Goal: Task Accomplishment & Management: Manage account settings

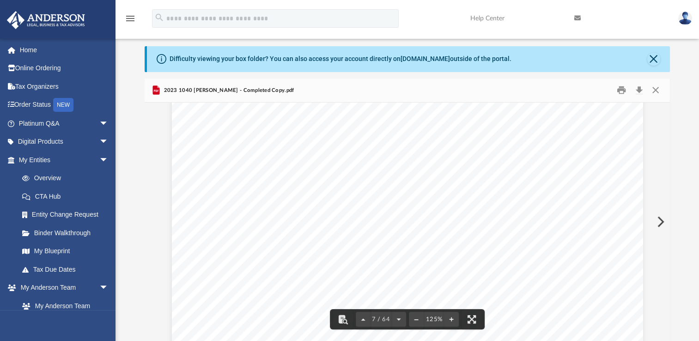
scroll to position [3851, 0]
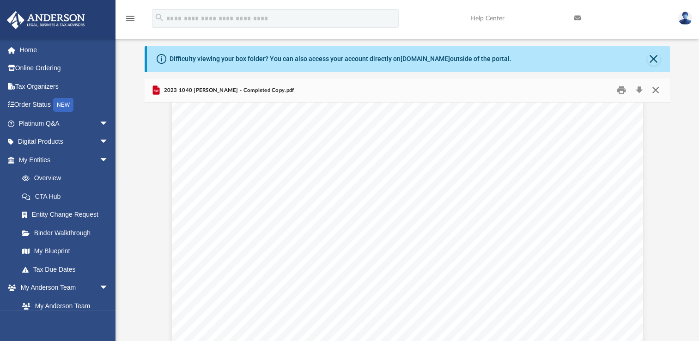
click at [655, 92] on button "Close" at bounding box center [655, 90] width 17 height 14
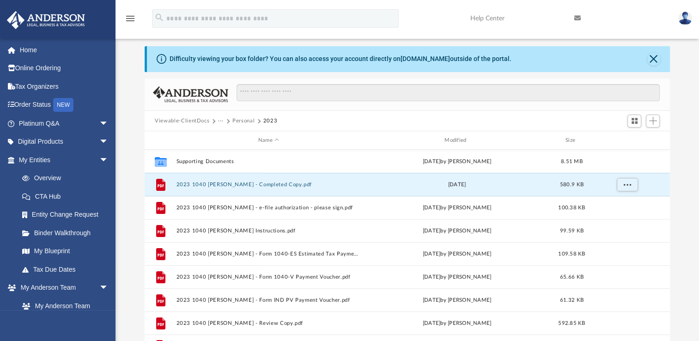
click at [244, 118] on button "Personal" at bounding box center [243, 121] width 22 height 8
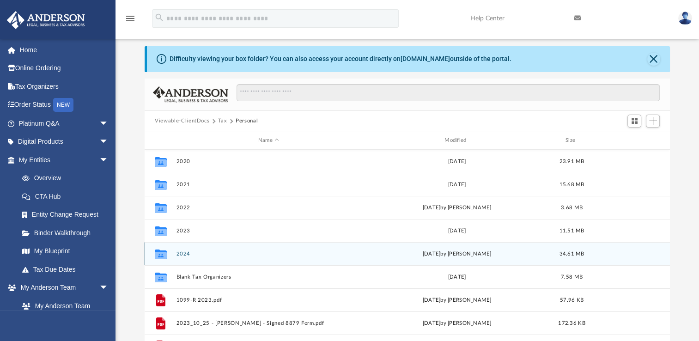
click at [185, 253] on button "2024" at bounding box center [268, 254] width 184 height 6
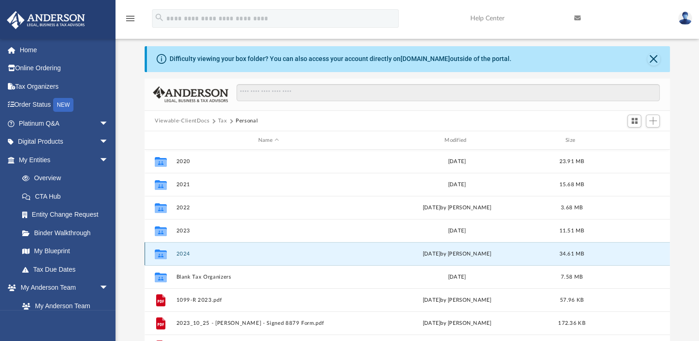
click at [185, 253] on button "2024" at bounding box center [268, 254] width 184 height 6
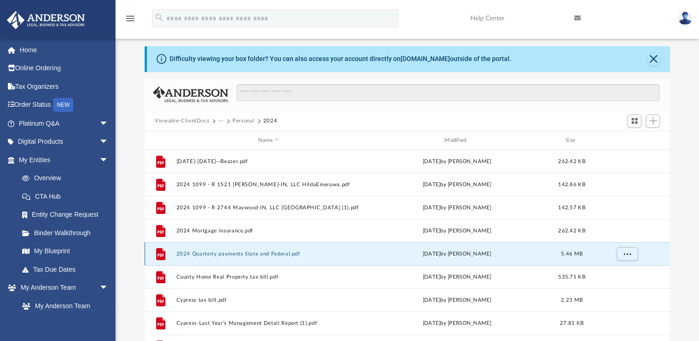
click at [185, 253] on button "2024 Quarterly payments State and Federal.pdf" at bounding box center [268, 254] width 184 height 6
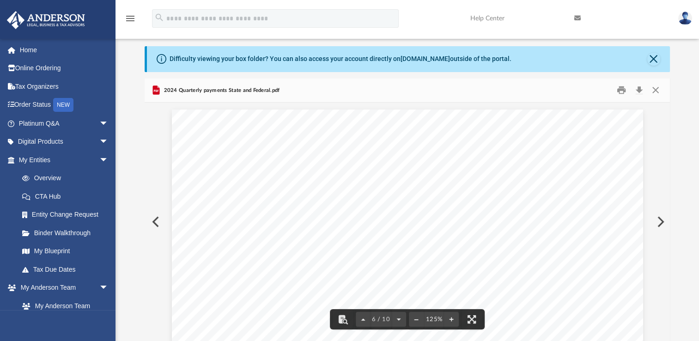
scroll to position [3118, 0]
click at [656, 90] on button "Close" at bounding box center [655, 90] width 17 height 14
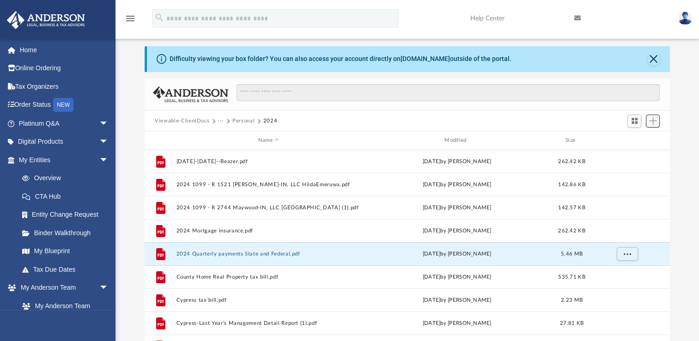
click at [654, 119] on span "Add" at bounding box center [653, 121] width 8 height 8
click at [633, 140] on li "Upload" at bounding box center [640, 139] width 30 height 10
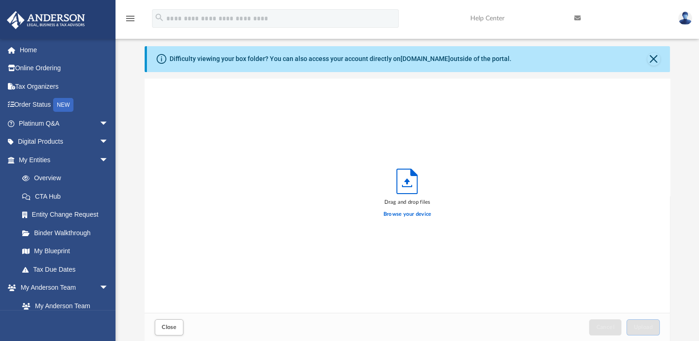
scroll to position [227, 517]
click at [408, 213] on label "Browse your device" at bounding box center [407, 214] width 48 height 8
click at [0, 0] on input "Browse your device" at bounding box center [0, 0] width 0 height 0
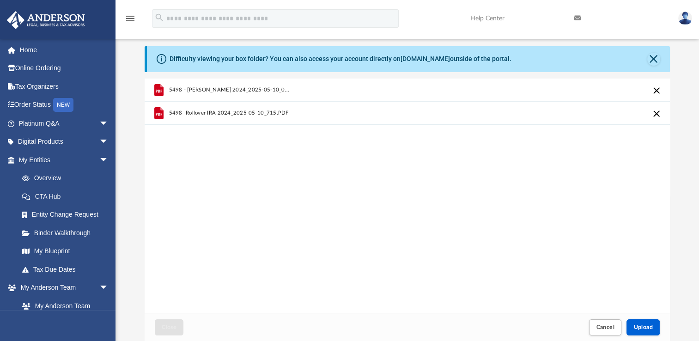
drag, startPoint x: 408, startPoint y: 213, endPoint x: 525, endPoint y: 140, distance: 137.9
click at [525, 140] on div "5498 - Roth IRA 2024_2025-05-10_018.PDF 5498 -Rollover IRA 2024_2025-05-10_715.…" at bounding box center [407, 196] width 525 height 235
click at [638, 332] on button "Upload" at bounding box center [642, 327] width 33 height 16
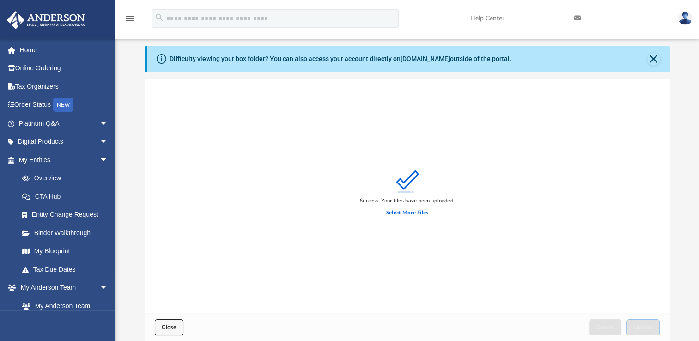
click at [168, 327] on span "Close" at bounding box center [169, 327] width 15 height 6
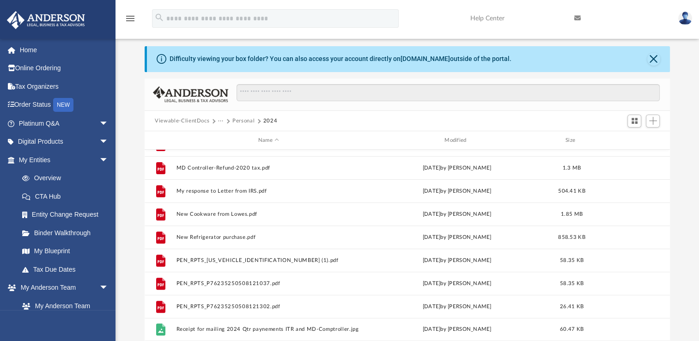
scroll to position [375, 0]
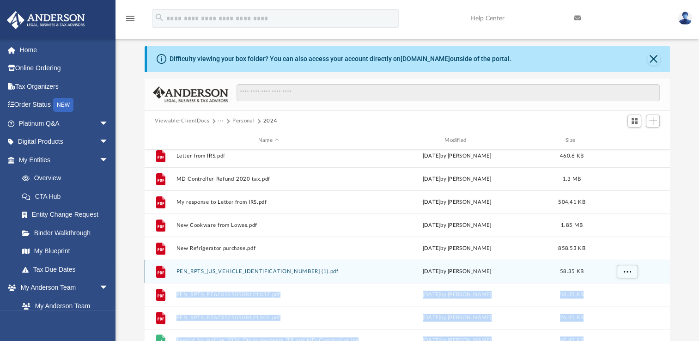
drag, startPoint x: 666, startPoint y: 289, endPoint x: 660, endPoint y: 261, distance: 28.5
click at [660, 261] on body "X Get a chance to win 6 months of Platinum for free just by filling out this su…" at bounding box center [349, 261] width 699 height 545
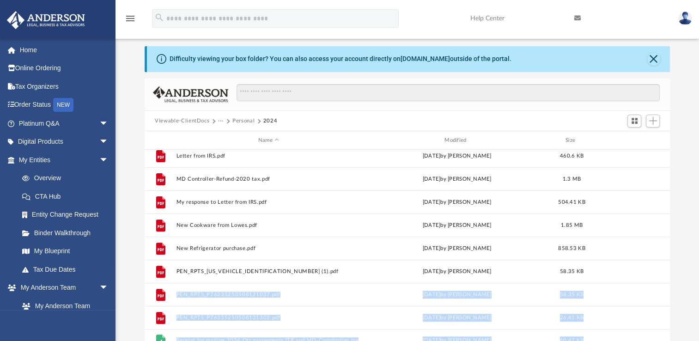
drag, startPoint x: 660, startPoint y: 261, endPoint x: 692, endPoint y: 272, distance: 33.5
click at [692, 272] on div "Difficulty viewing your box folder? You can also access your account directly o…" at bounding box center [406, 193] width 583 height 295
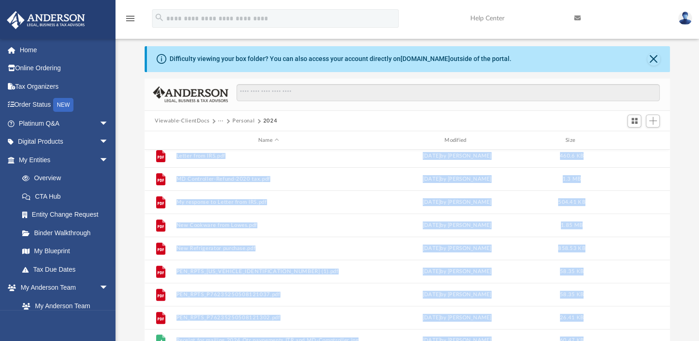
drag, startPoint x: 665, startPoint y: 285, endPoint x: 663, endPoint y: 239, distance: 45.8
click at [663, 239] on body "X Get a chance to win 6 months of Platinum for free just by filling out this su…" at bounding box center [349, 261] width 699 height 545
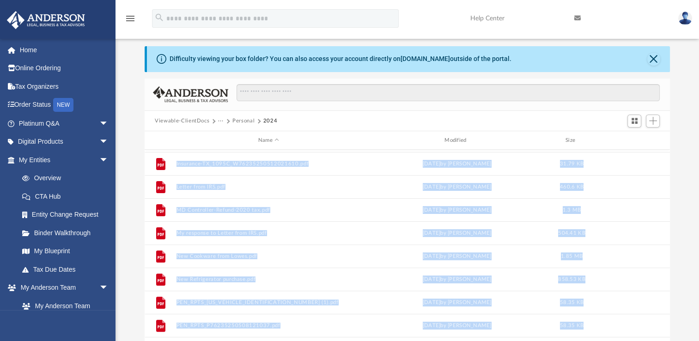
scroll to position [338, 0]
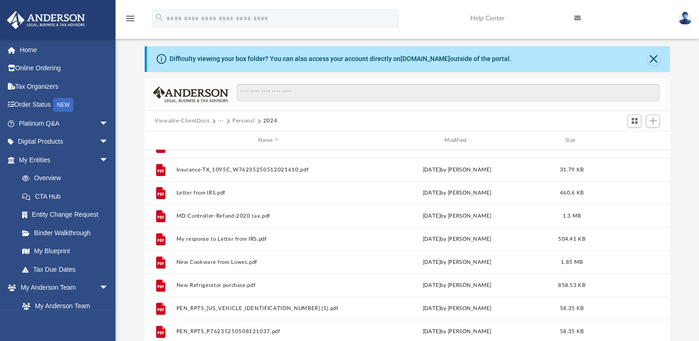
click at [687, 144] on div "Difficulty viewing your box folder? You can also access your account directly o…" at bounding box center [406, 193] width 583 height 295
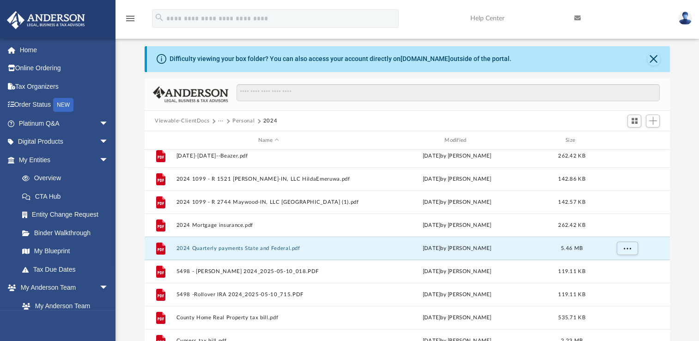
scroll to position [0, 0]
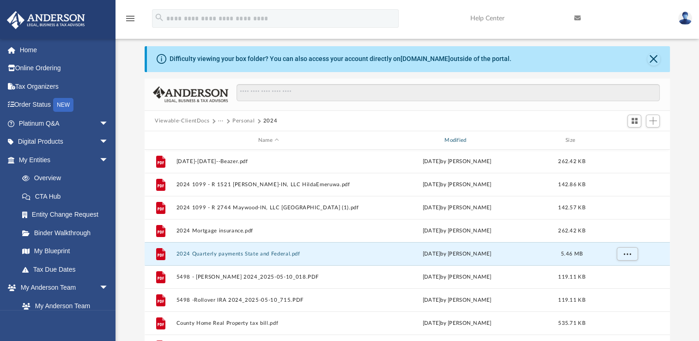
click at [458, 137] on div "Modified" at bounding box center [457, 140] width 185 height 8
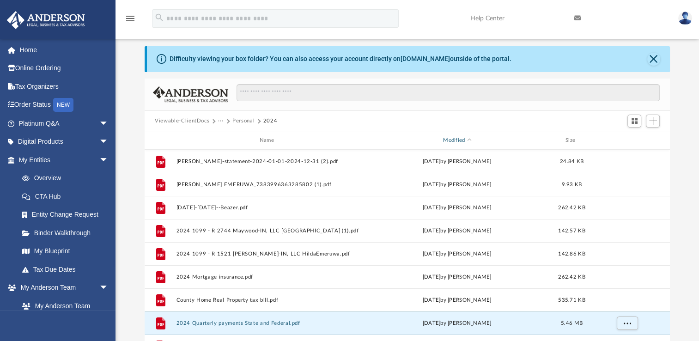
click at [460, 137] on div "Modified" at bounding box center [457, 140] width 185 height 8
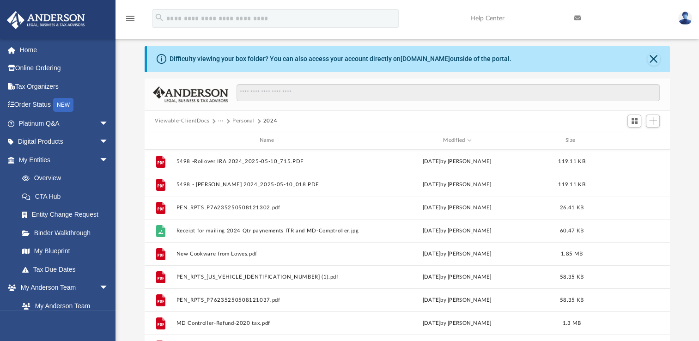
click at [194, 120] on button "Viewable-ClientDocs" at bounding box center [182, 121] width 55 height 8
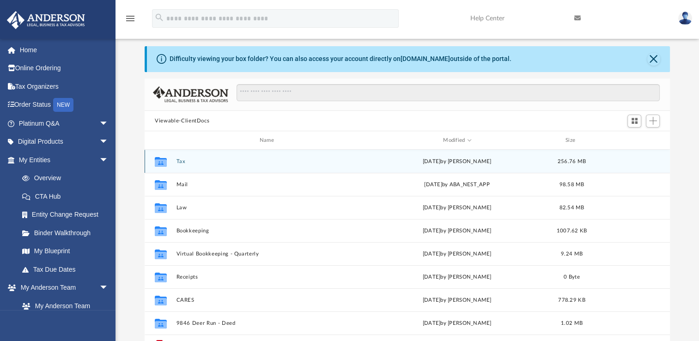
click at [181, 163] on button "Tax" at bounding box center [268, 161] width 184 height 6
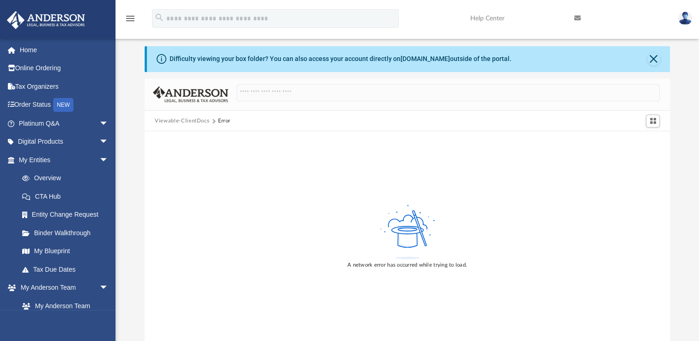
click at [193, 120] on button "Viewable-ClientDocs" at bounding box center [182, 121] width 55 height 8
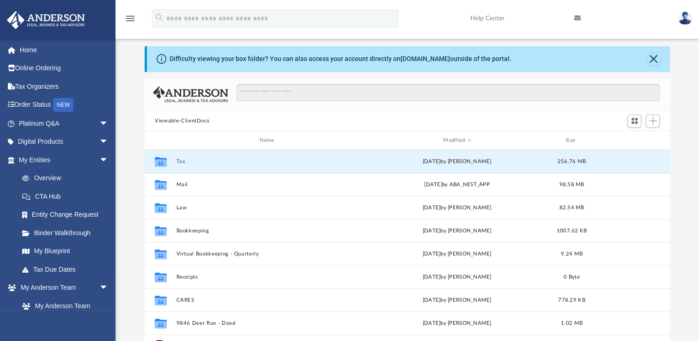
scroll to position [203, 517]
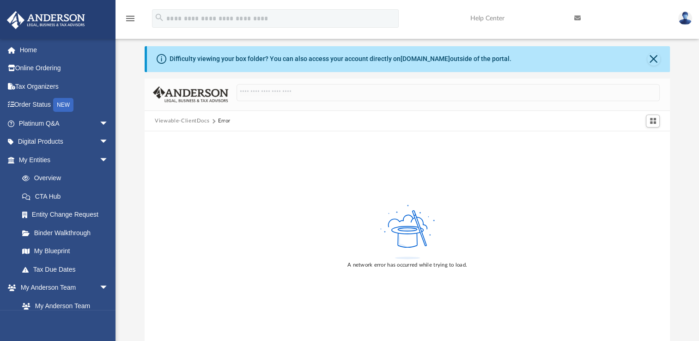
click at [177, 121] on button "Viewable-ClientDocs" at bounding box center [182, 121] width 55 height 8
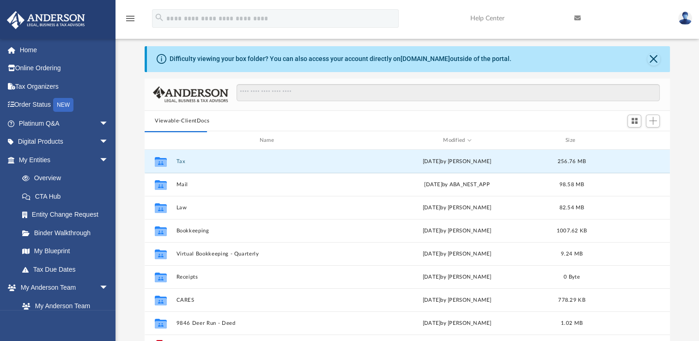
scroll to position [17, 0]
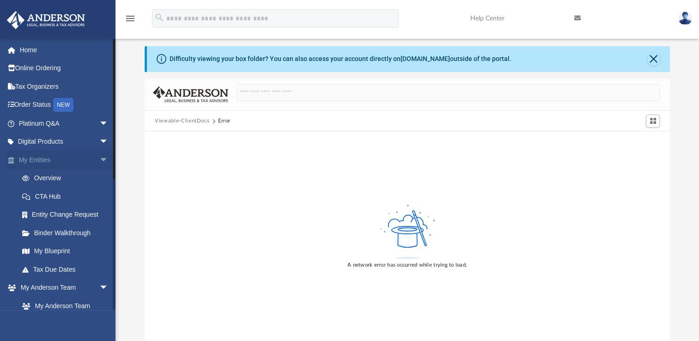
click at [38, 160] on link "My Entities arrow_drop_down" at bounding box center [64, 160] width 116 height 18
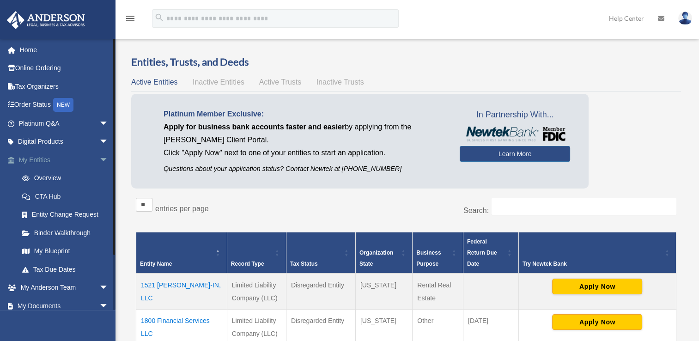
click at [99, 158] on span "arrow_drop_down" at bounding box center [108, 160] width 18 height 19
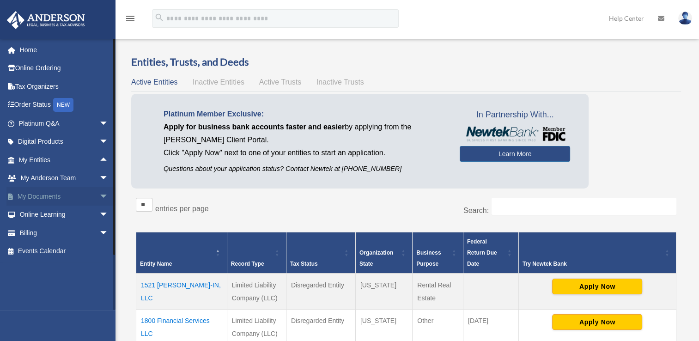
click at [43, 194] on link "My Documents arrow_drop_down" at bounding box center [64, 196] width 116 height 18
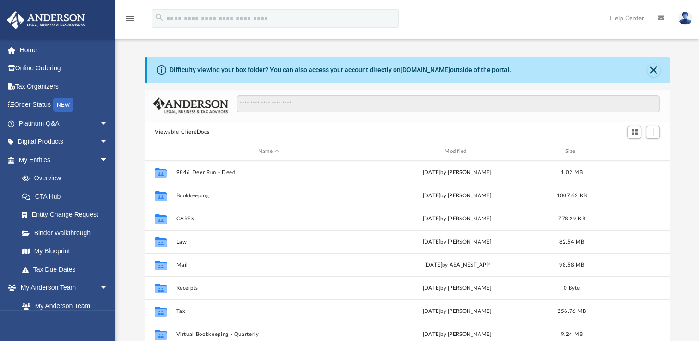
scroll to position [203, 517]
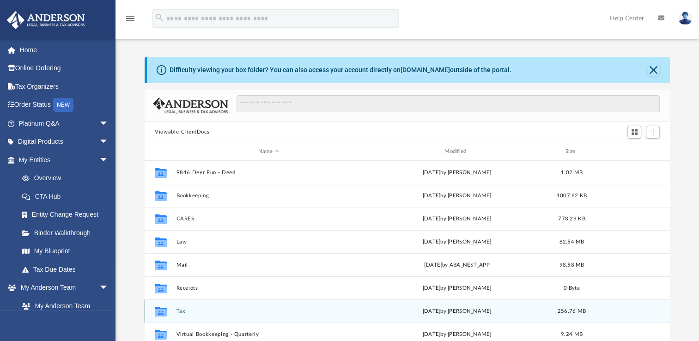
click at [182, 310] on button "Tax" at bounding box center [268, 311] width 184 height 6
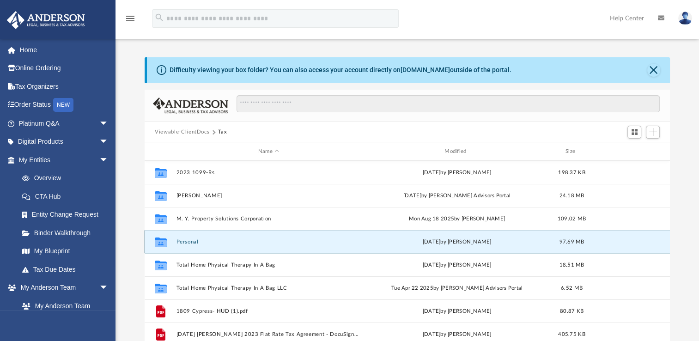
click at [183, 241] on button "Personal" at bounding box center [268, 242] width 184 height 6
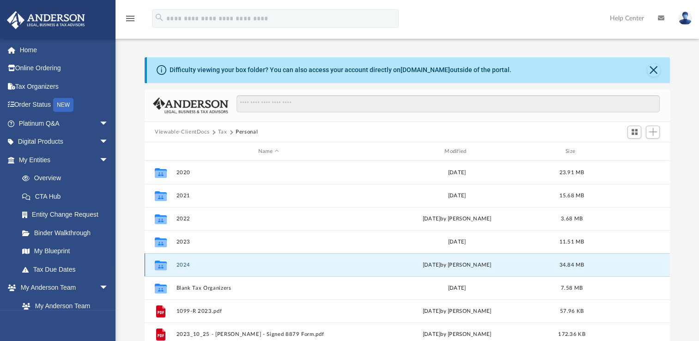
click at [185, 264] on button "2024" at bounding box center [268, 265] width 184 height 6
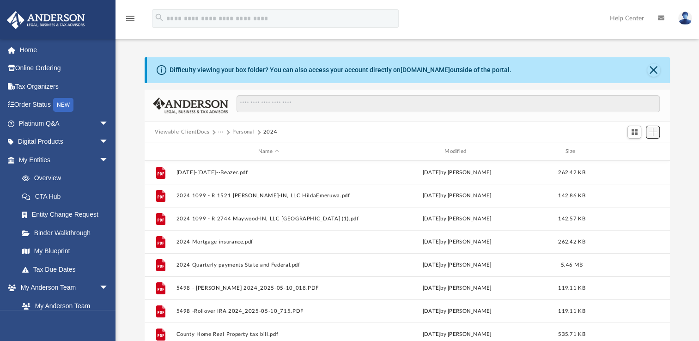
click at [650, 132] on span "Add" at bounding box center [653, 132] width 8 height 8
click at [654, 132] on span "Add" at bounding box center [653, 132] width 8 height 8
click at [652, 132] on span "Add" at bounding box center [653, 132] width 8 height 8
click at [634, 152] on li "Upload" at bounding box center [640, 151] width 30 height 10
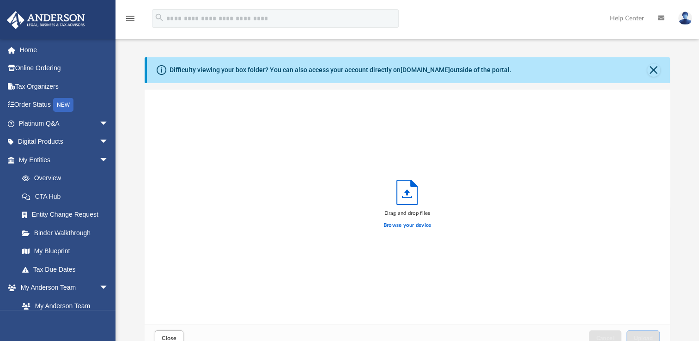
scroll to position [227, 517]
click at [408, 223] on label "Browse your device" at bounding box center [407, 225] width 48 height 8
click at [0, 0] on input "Browse your device" at bounding box center [0, 0] width 0 height 0
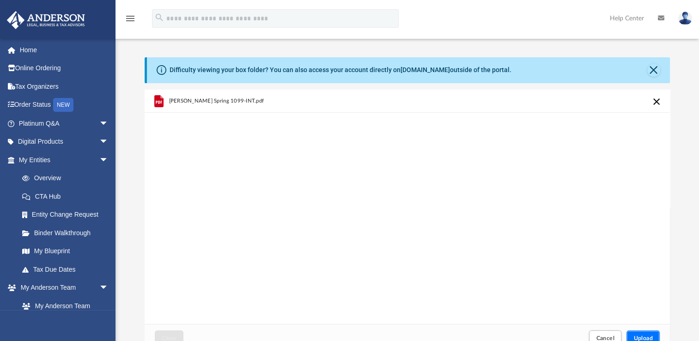
click at [636, 336] on span "Upload" at bounding box center [642, 338] width 19 height 6
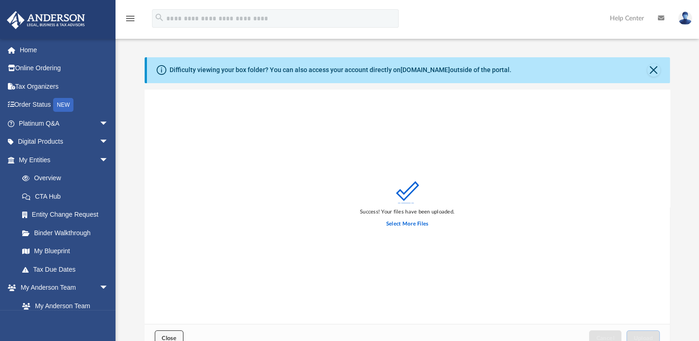
click at [166, 335] on span "Close" at bounding box center [169, 338] width 15 height 6
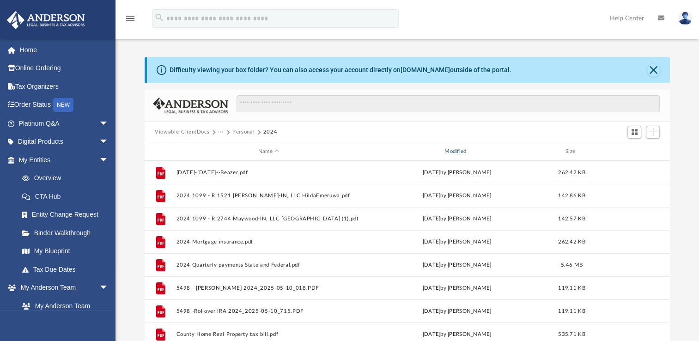
click at [457, 151] on div "Modified" at bounding box center [457, 151] width 185 height 8
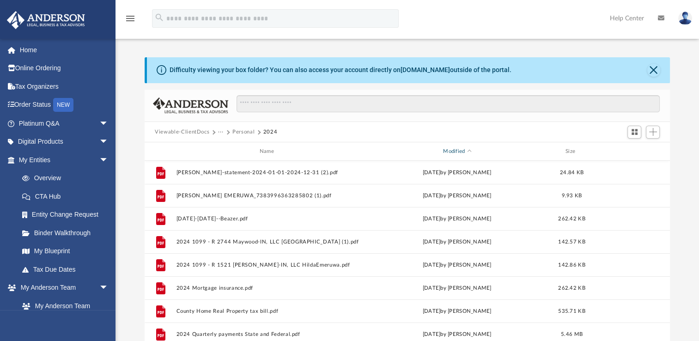
click at [457, 151] on div "Modified" at bounding box center [457, 151] width 185 height 8
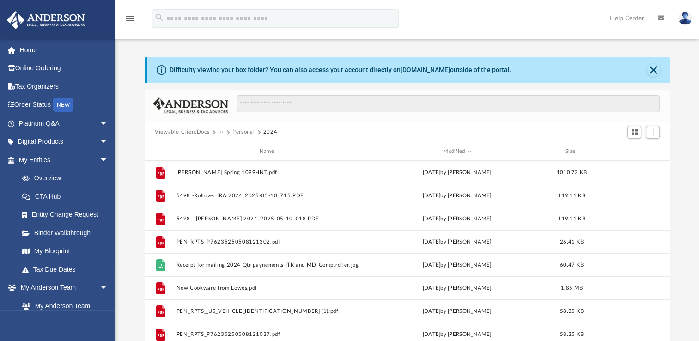
click at [686, 21] on img at bounding box center [685, 18] width 14 height 13
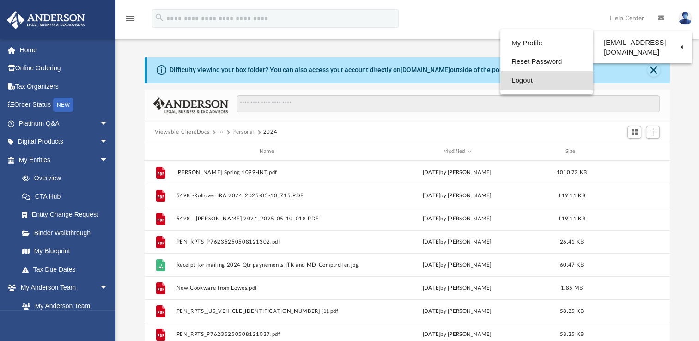
click at [521, 79] on link "Logout" at bounding box center [546, 80] width 92 height 19
